Goal: Information Seeking & Learning: Learn about a topic

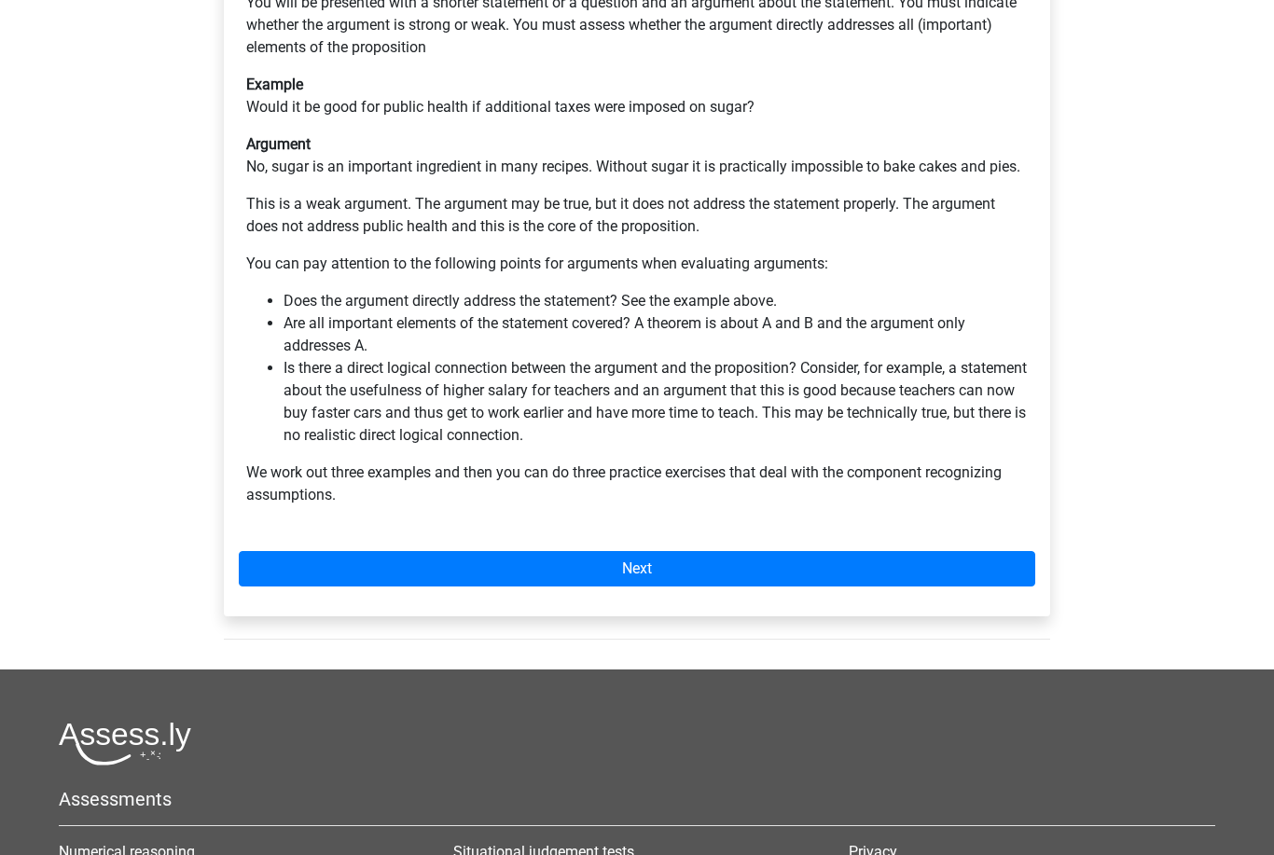
scroll to position [396, 0]
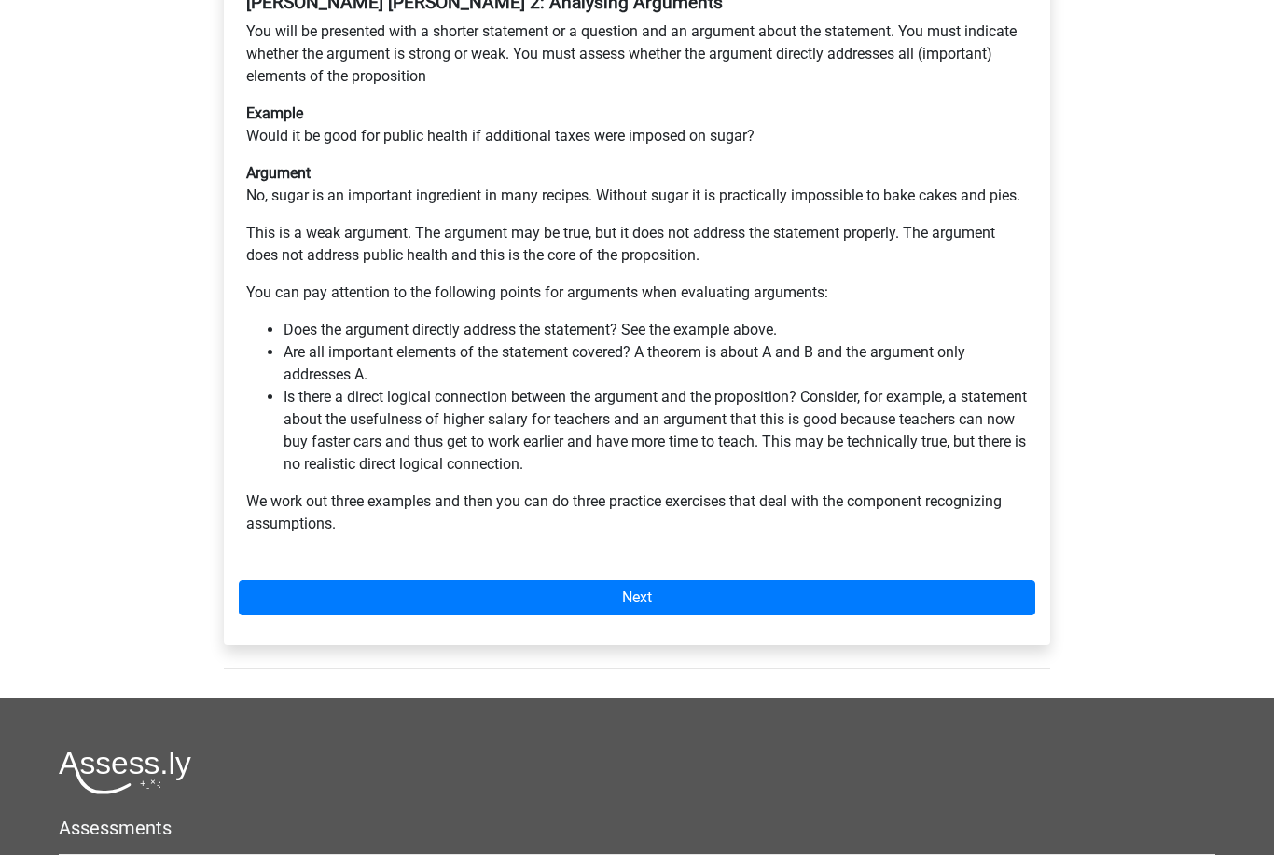
click at [546, 531] on div "Watson Glaser 2: Analysing Arguments You will be presented with a shorter state…" at bounding box center [637, 307] width 826 height 676
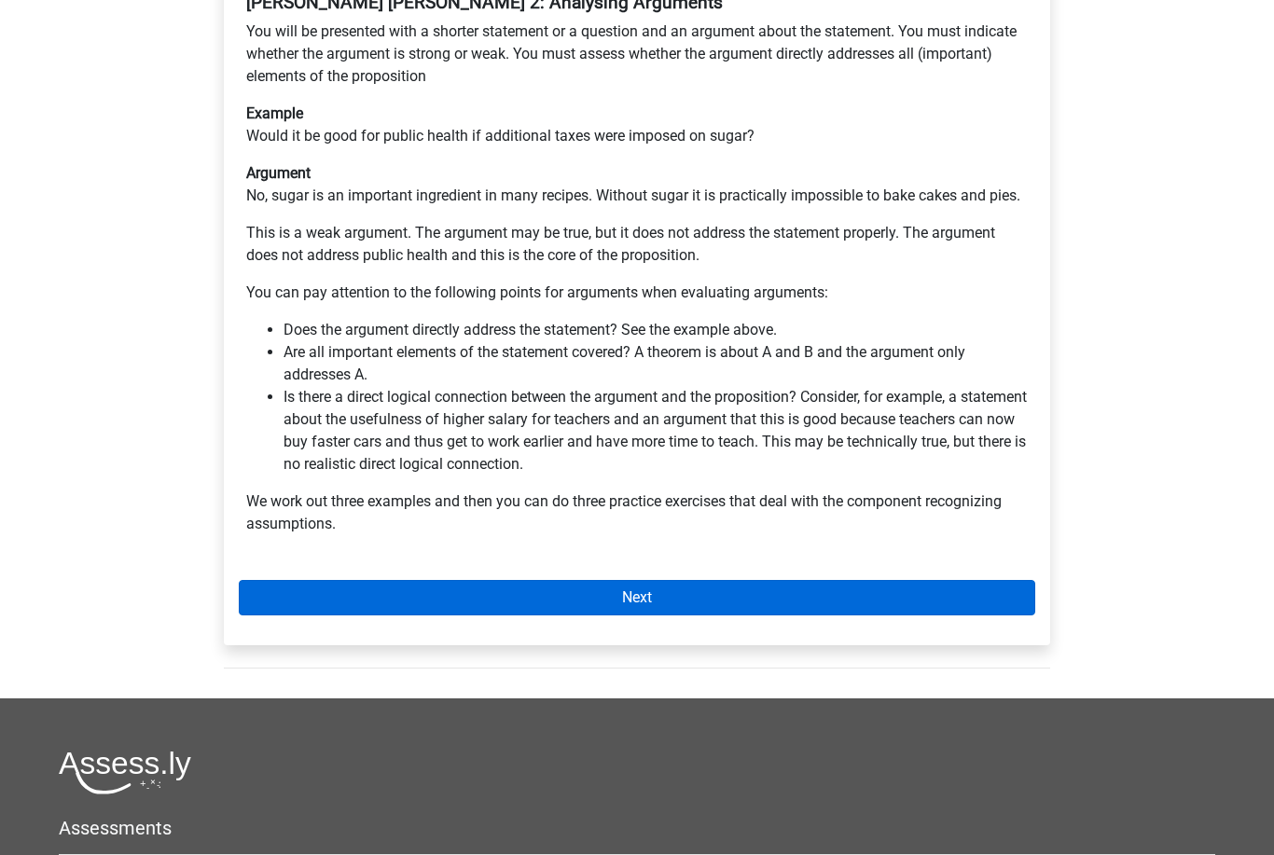
click at [571, 580] on link "Next" at bounding box center [637, 597] width 797 height 35
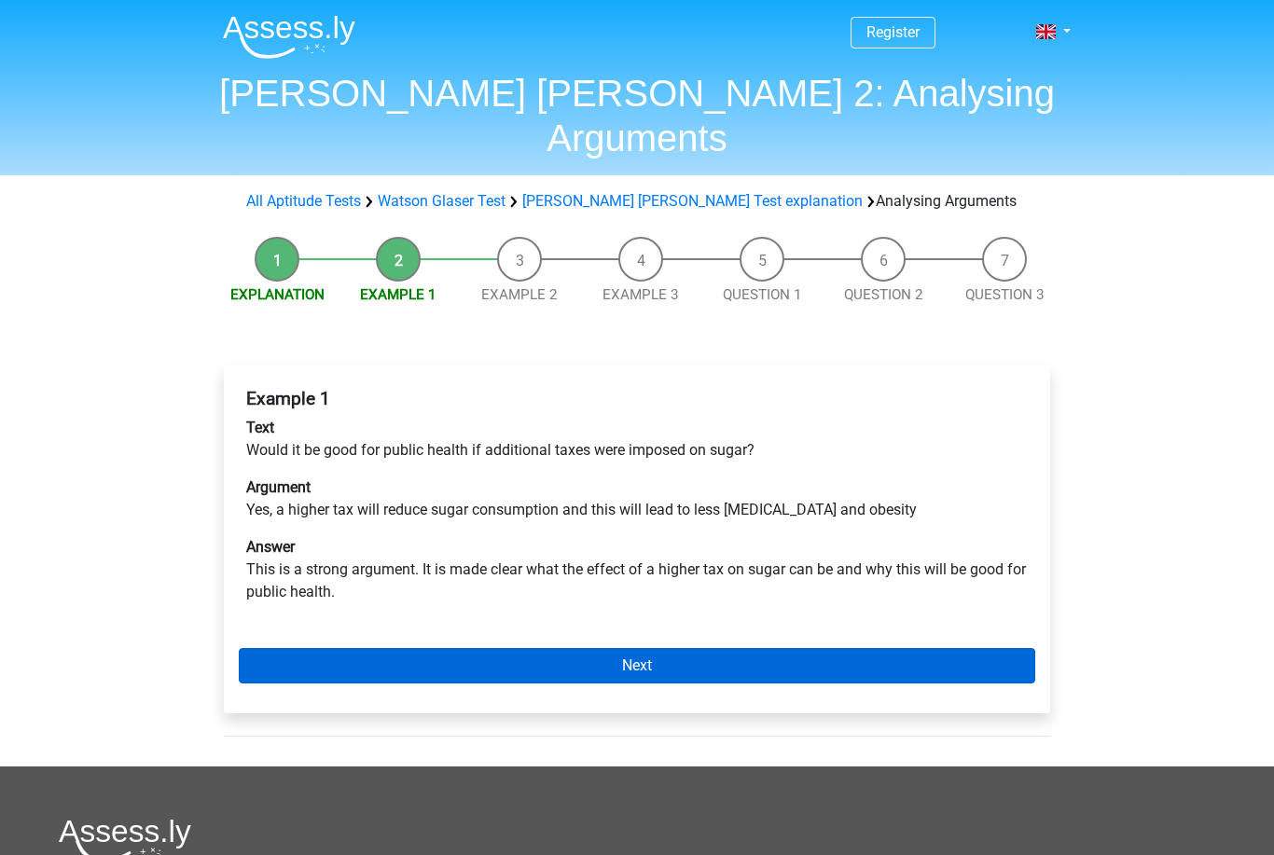
click at [618, 648] on link "Next" at bounding box center [637, 665] width 797 height 35
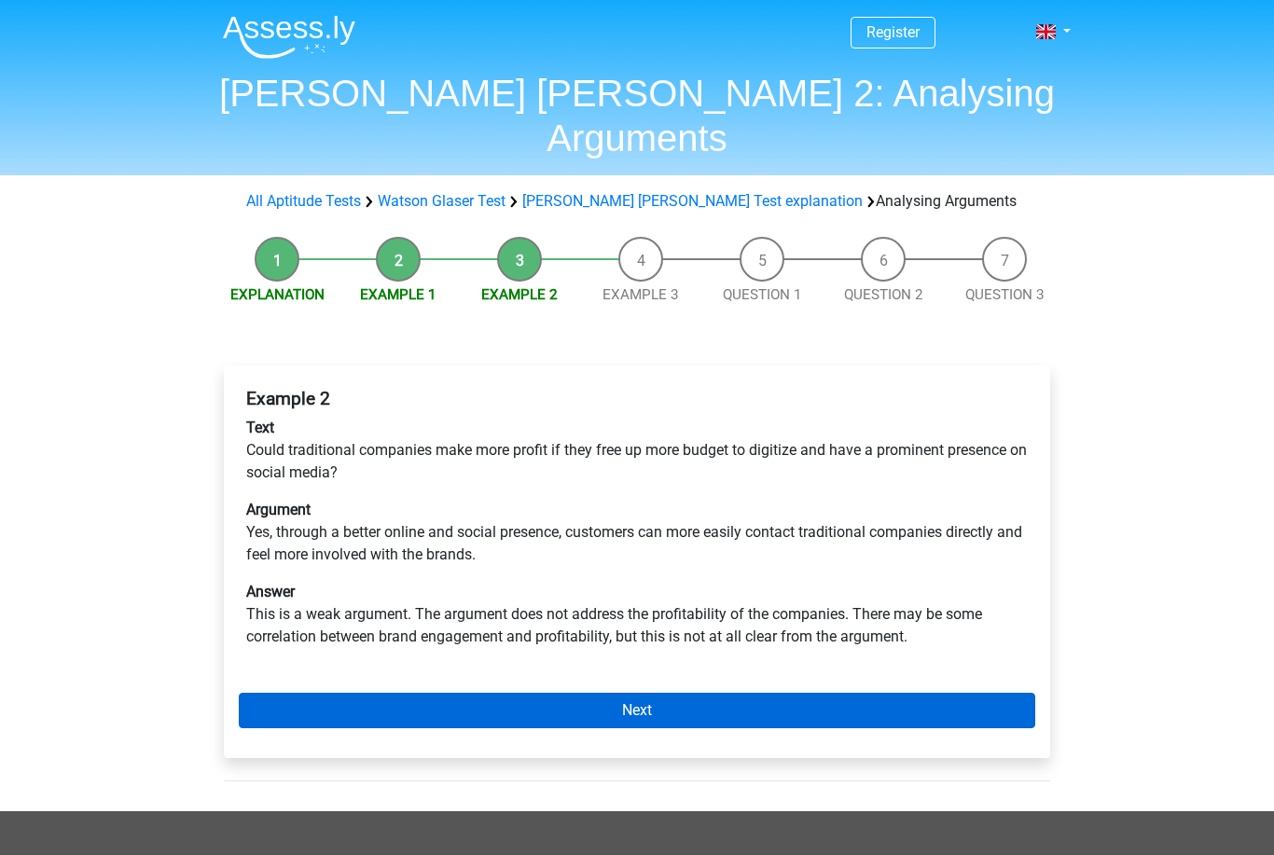
click at [583, 693] on link "Next" at bounding box center [637, 710] width 797 height 35
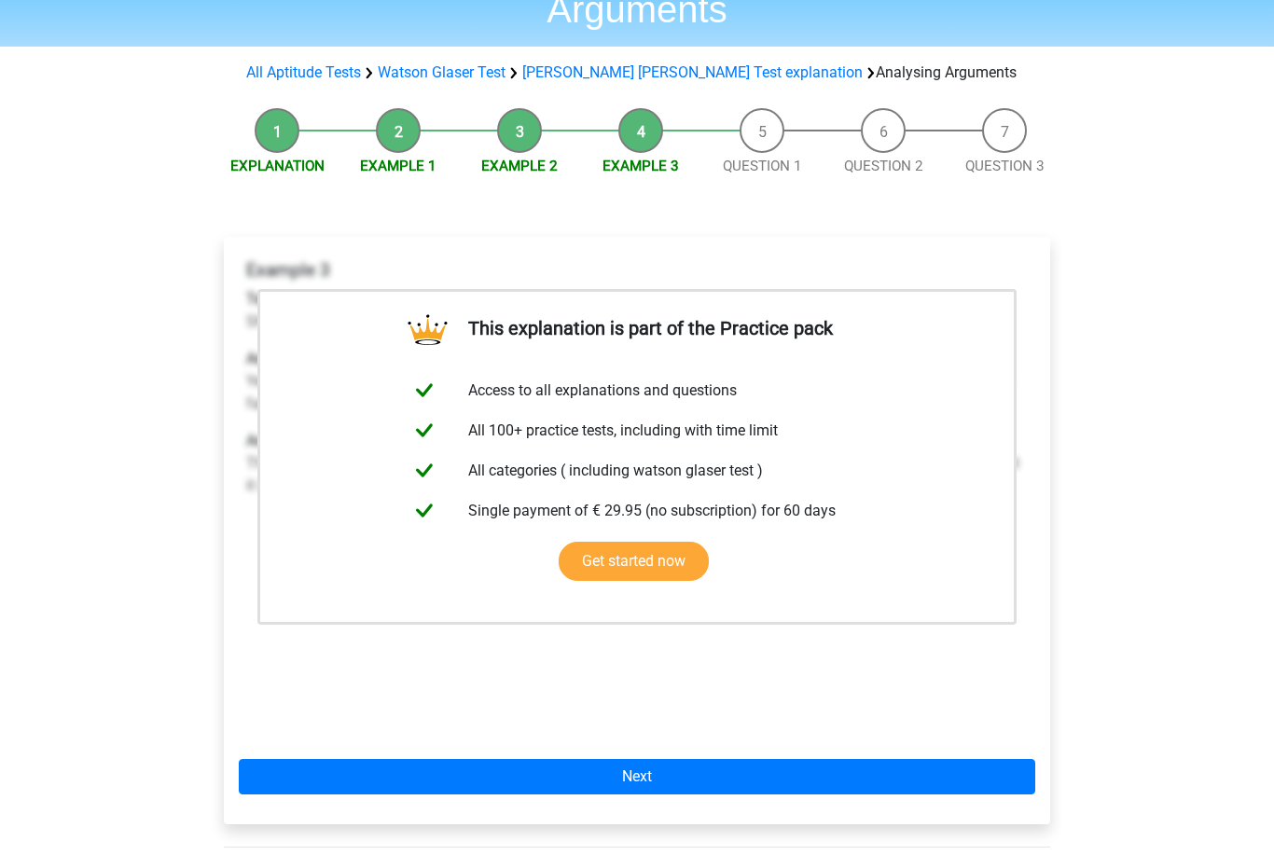
scroll to position [141, 0]
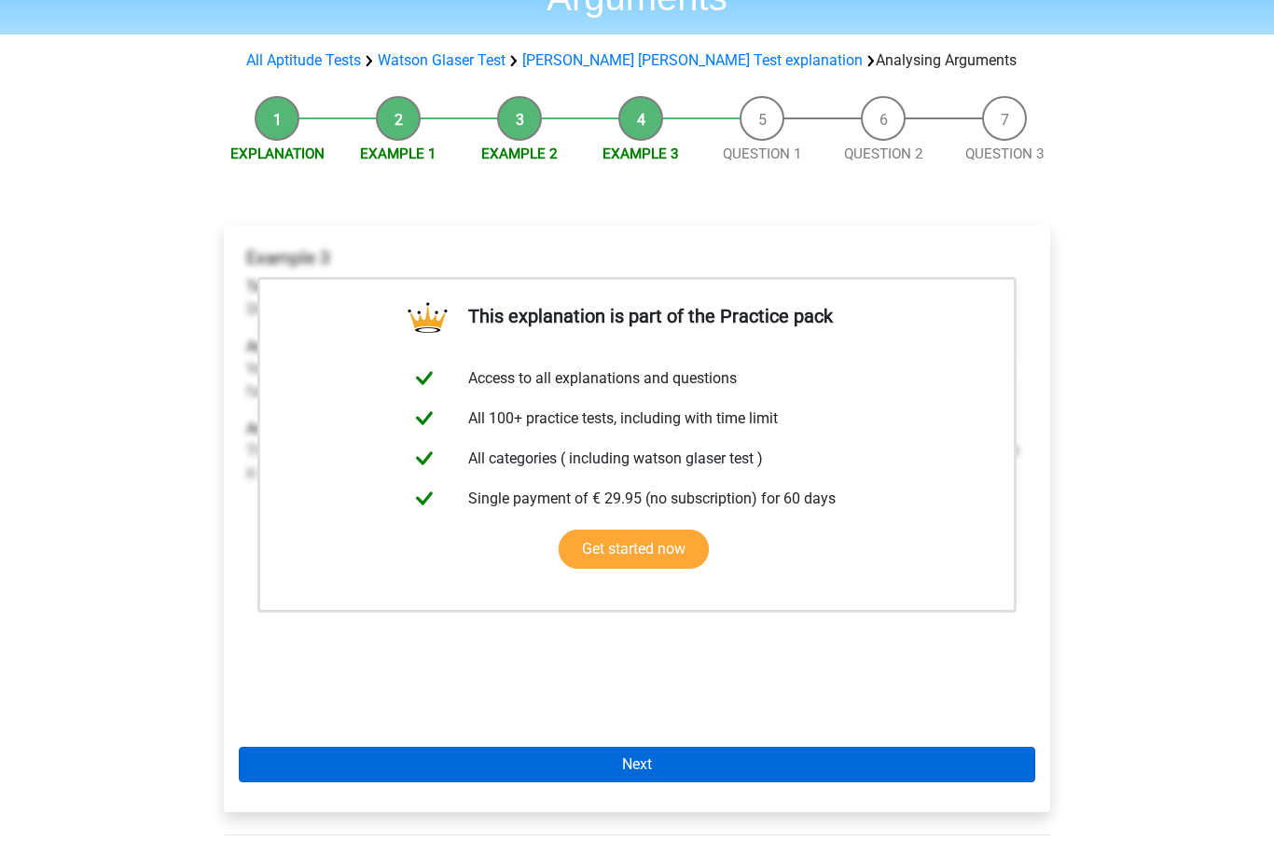
click at [643, 747] on link "Next" at bounding box center [637, 764] width 797 height 35
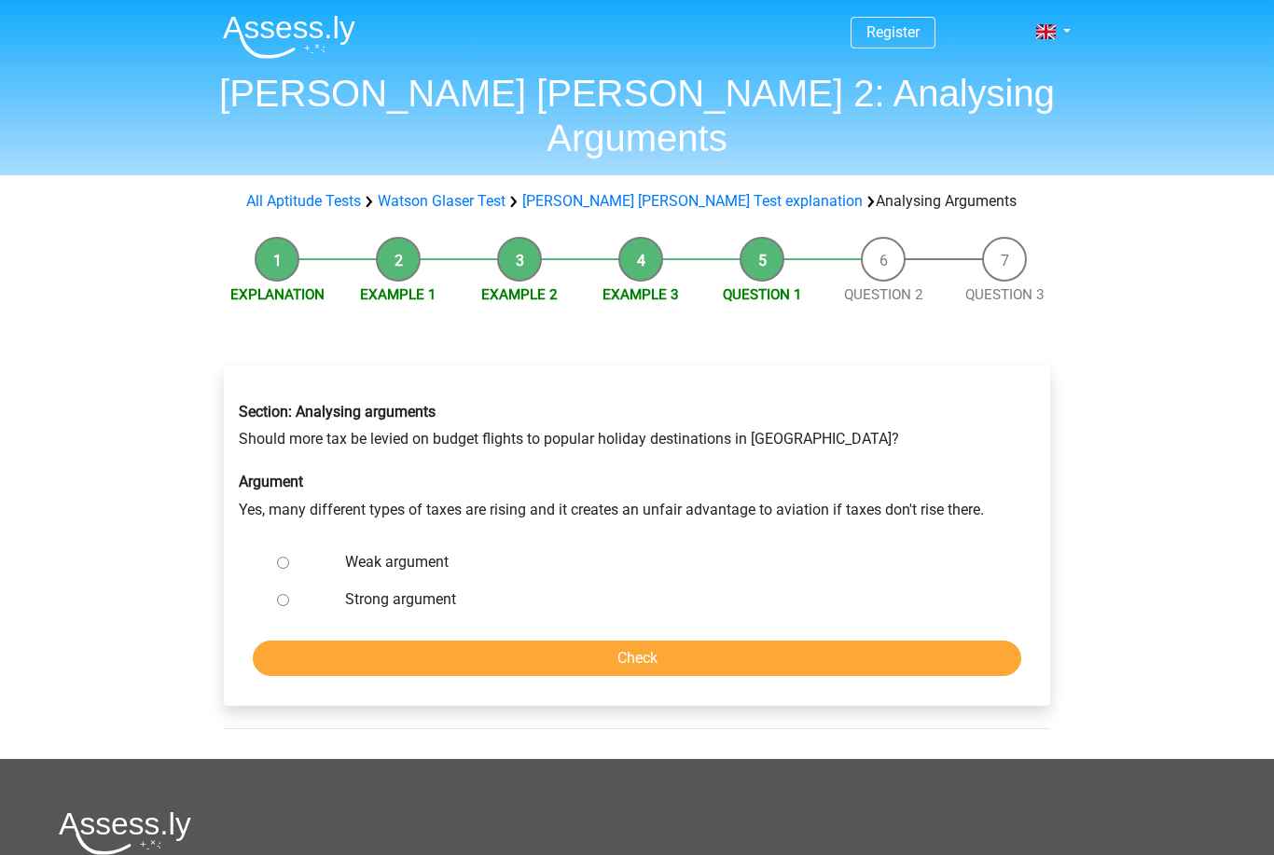
scroll to position [5, 0]
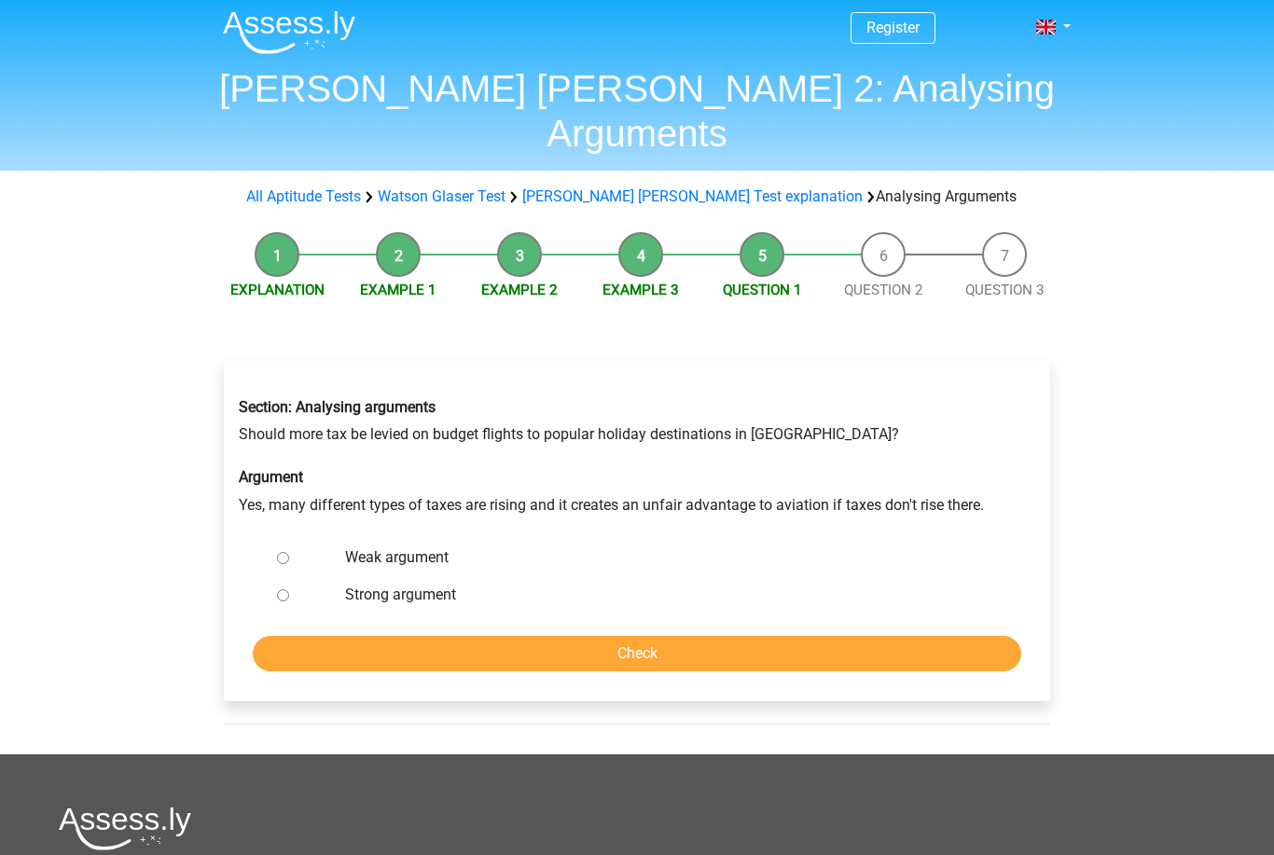
click at [439, 547] on label "Weak argument" at bounding box center [668, 558] width 646 height 22
click at [289, 552] on input "Weak argument" at bounding box center [283, 558] width 12 height 12
radio input "true"
click at [457, 636] on input "Check" at bounding box center [637, 653] width 769 height 35
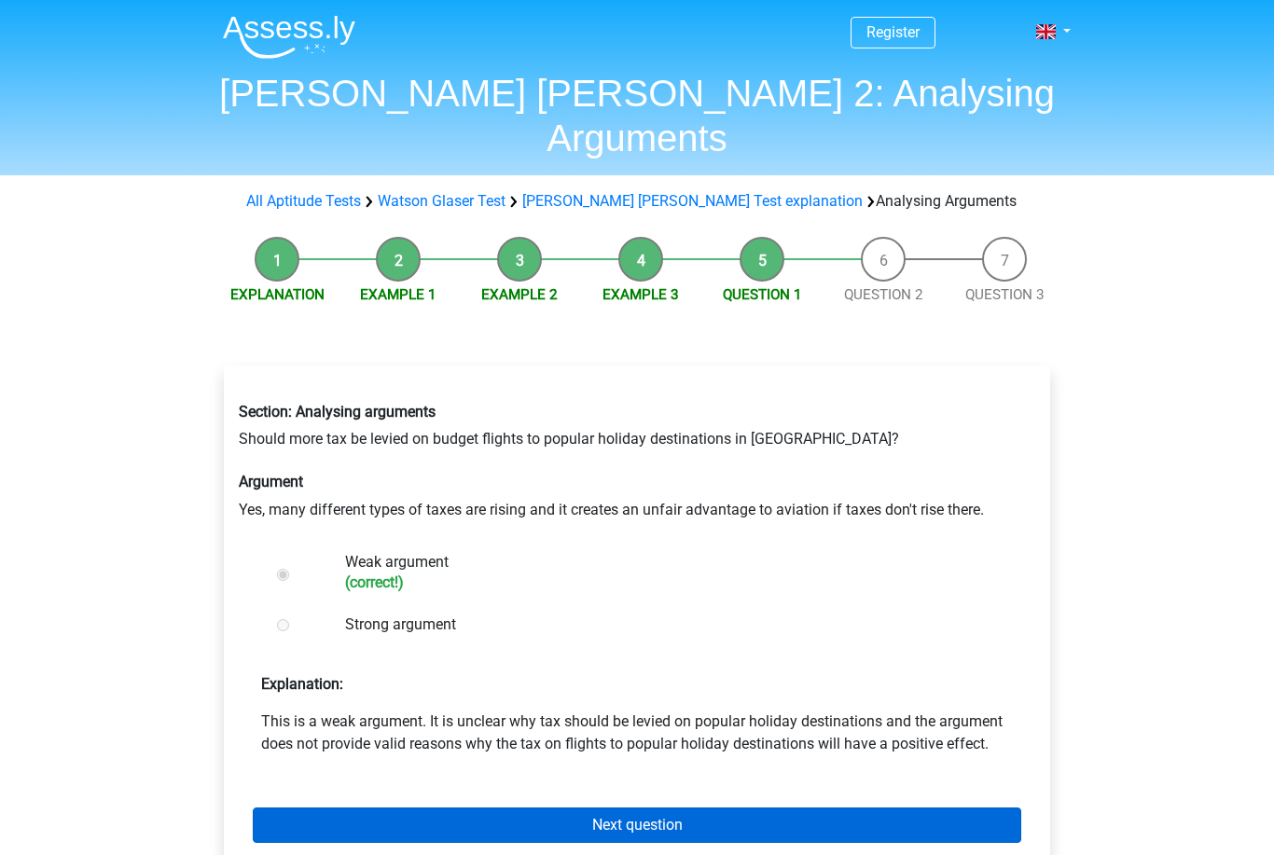
click at [639, 808] on link "Next question" at bounding box center [637, 825] width 769 height 35
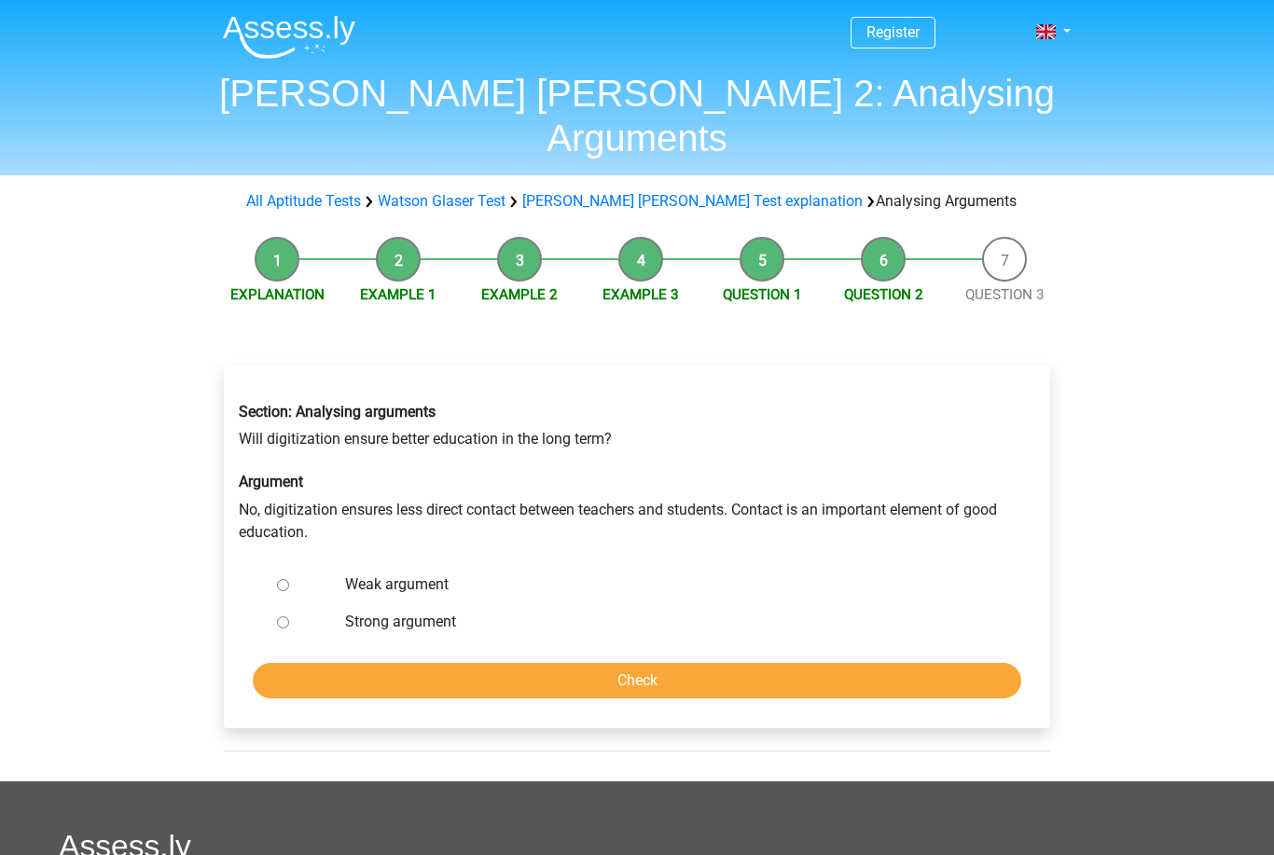
click at [436, 611] on label "Strong argument" at bounding box center [668, 622] width 646 height 22
click at [289, 617] on input "Strong argument" at bounding box center [283, 623] width 12 height 12
radio input "true"
click at [465, 663] on input "Check" at bounding box center [637, 680] width 769 height 35
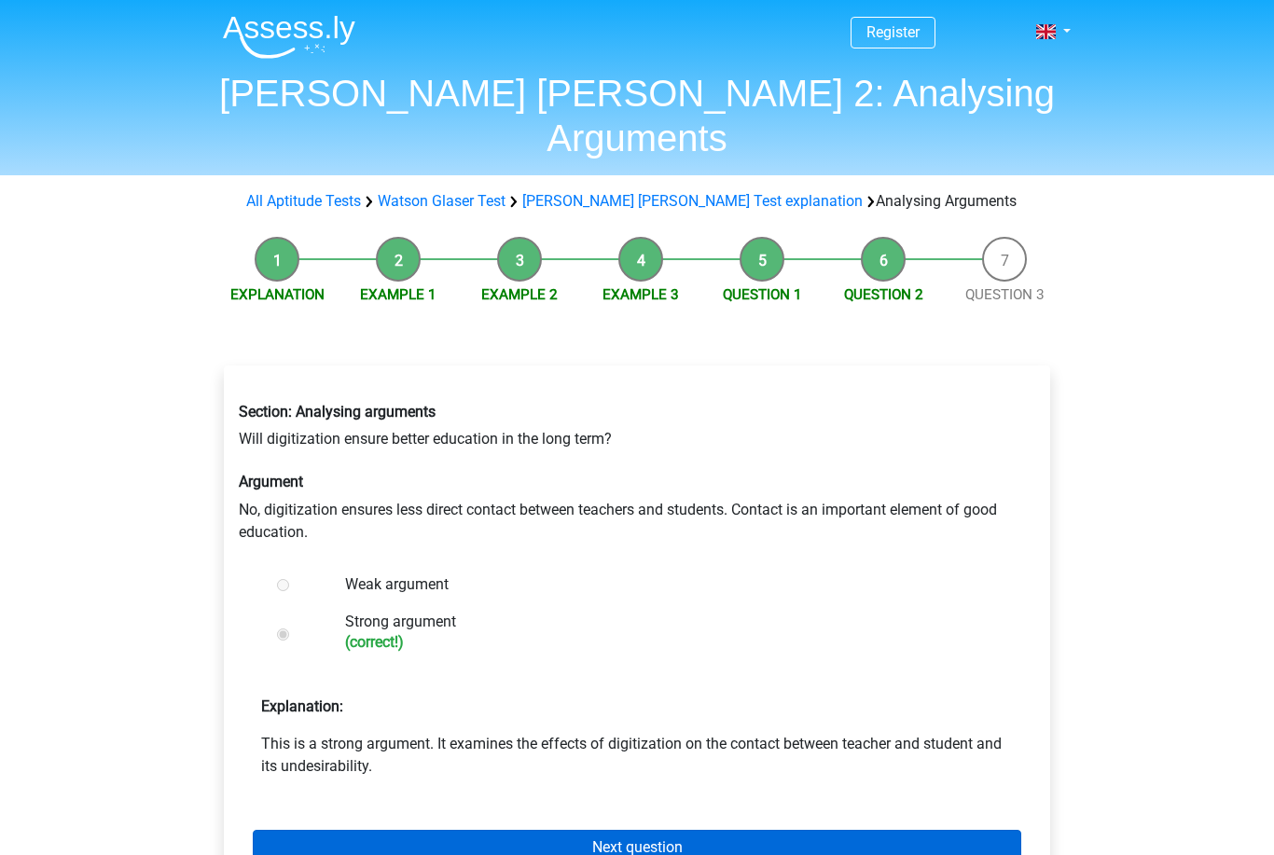
click at [653, 830] on link "Next question" at bounding box center [637, 847] width 769 height 35
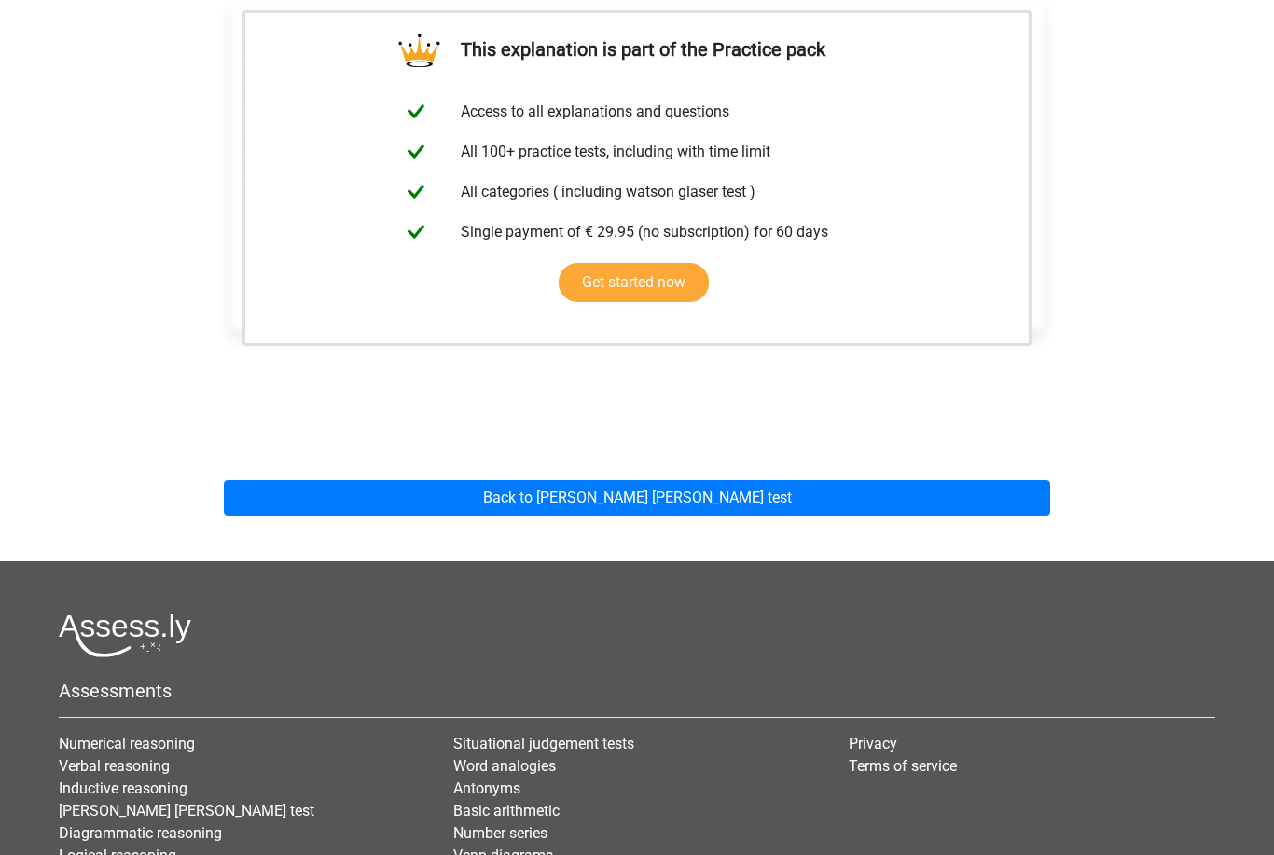
scroll to position [345, 0]
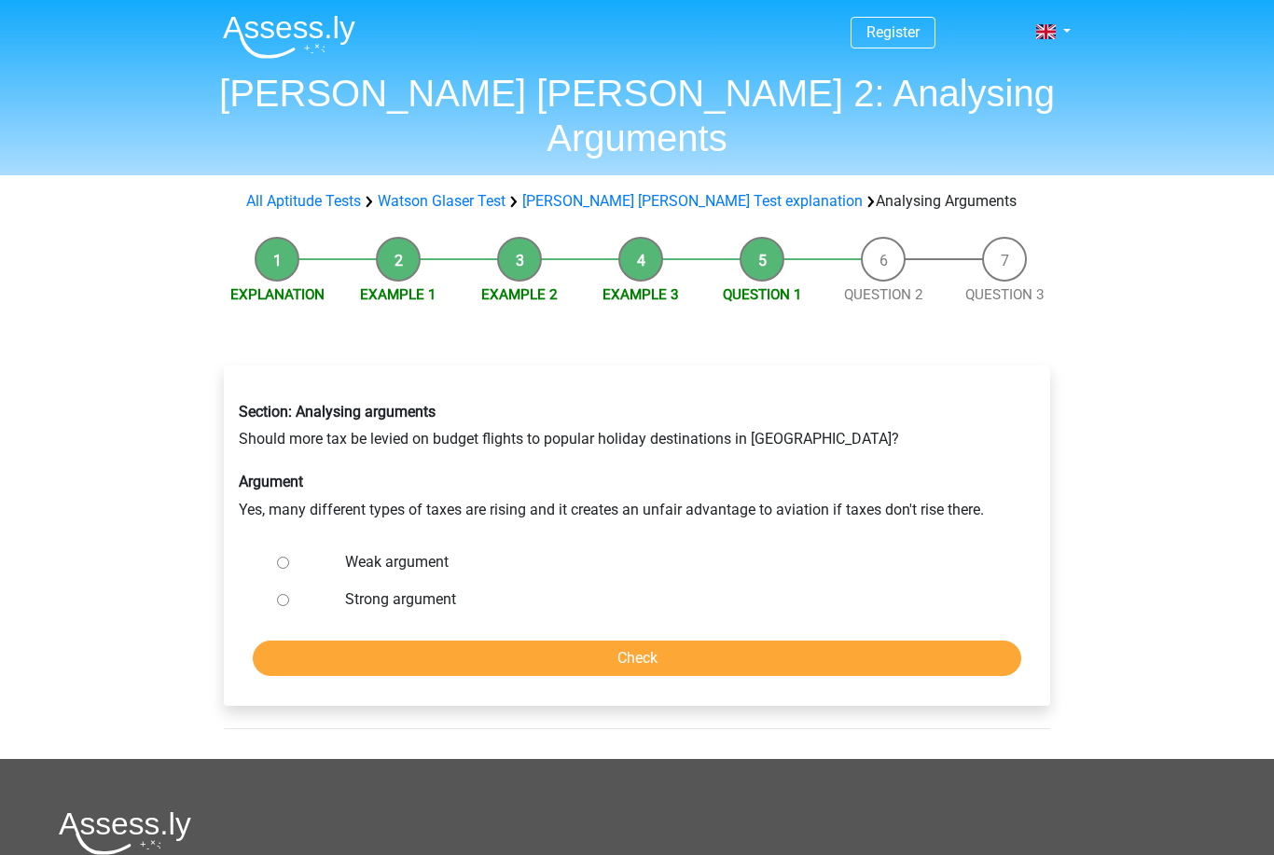
scroll to position [5, 0]
